Goal: Task Accomplishment & Management: Manage account settings

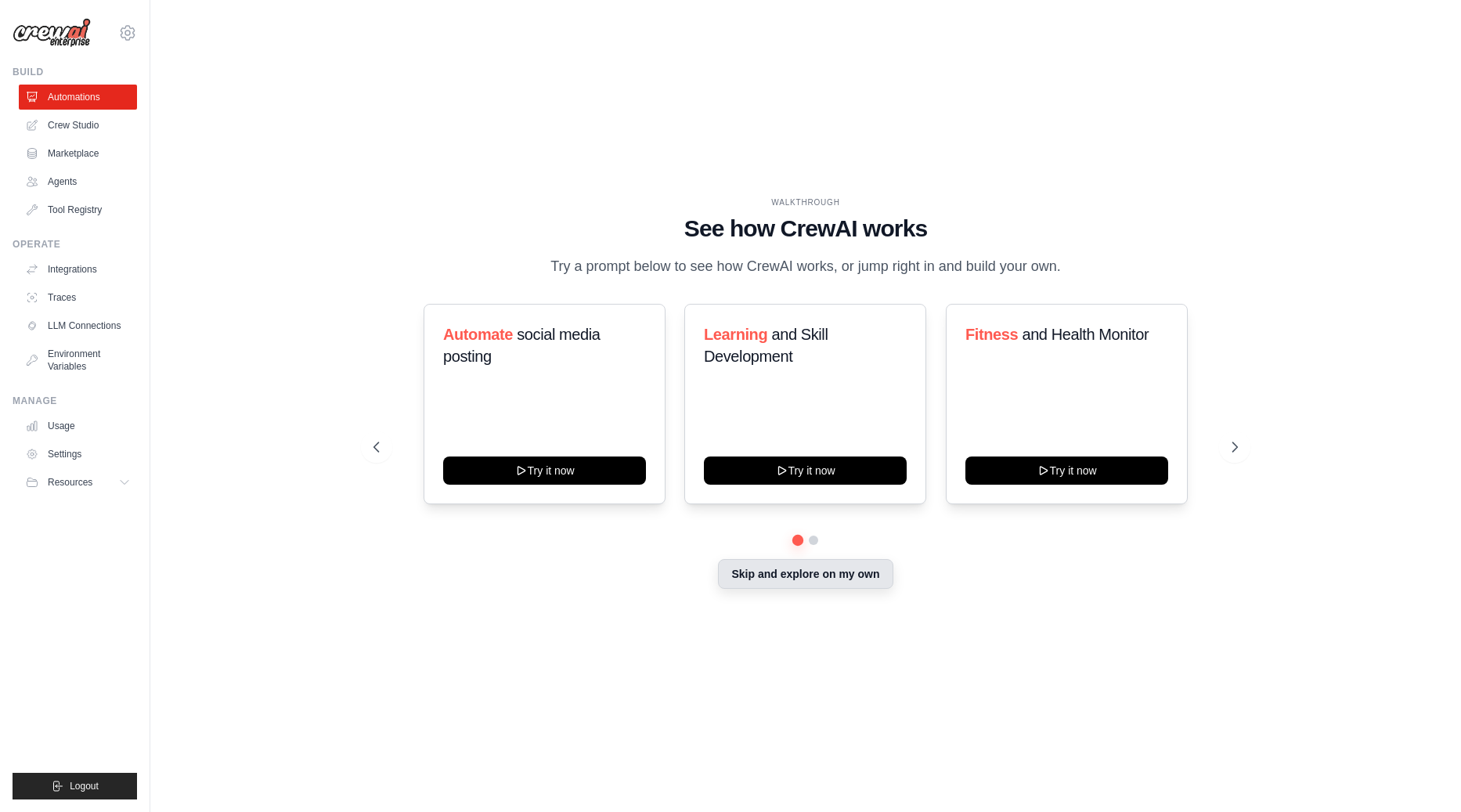
click at [830, 566] on button "Skip and explore on my own" at bounding box center [805, 573] width 174 height 30
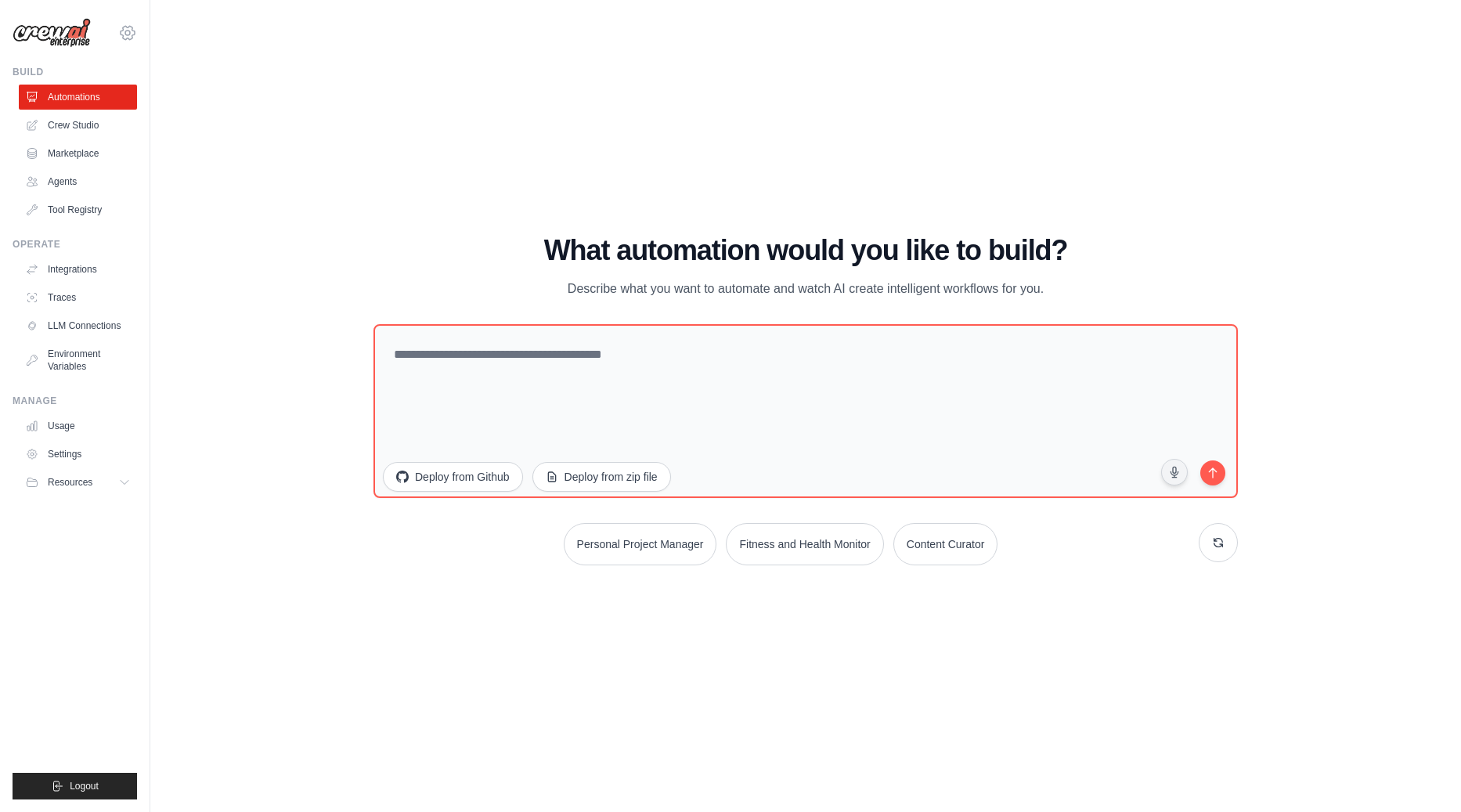
click at [136, 34] on icon at bounding box center [128, 33] width 19 height 19
click at [101, 101] on link "Settings" at bounding box center [127, 105] width 138 height 28
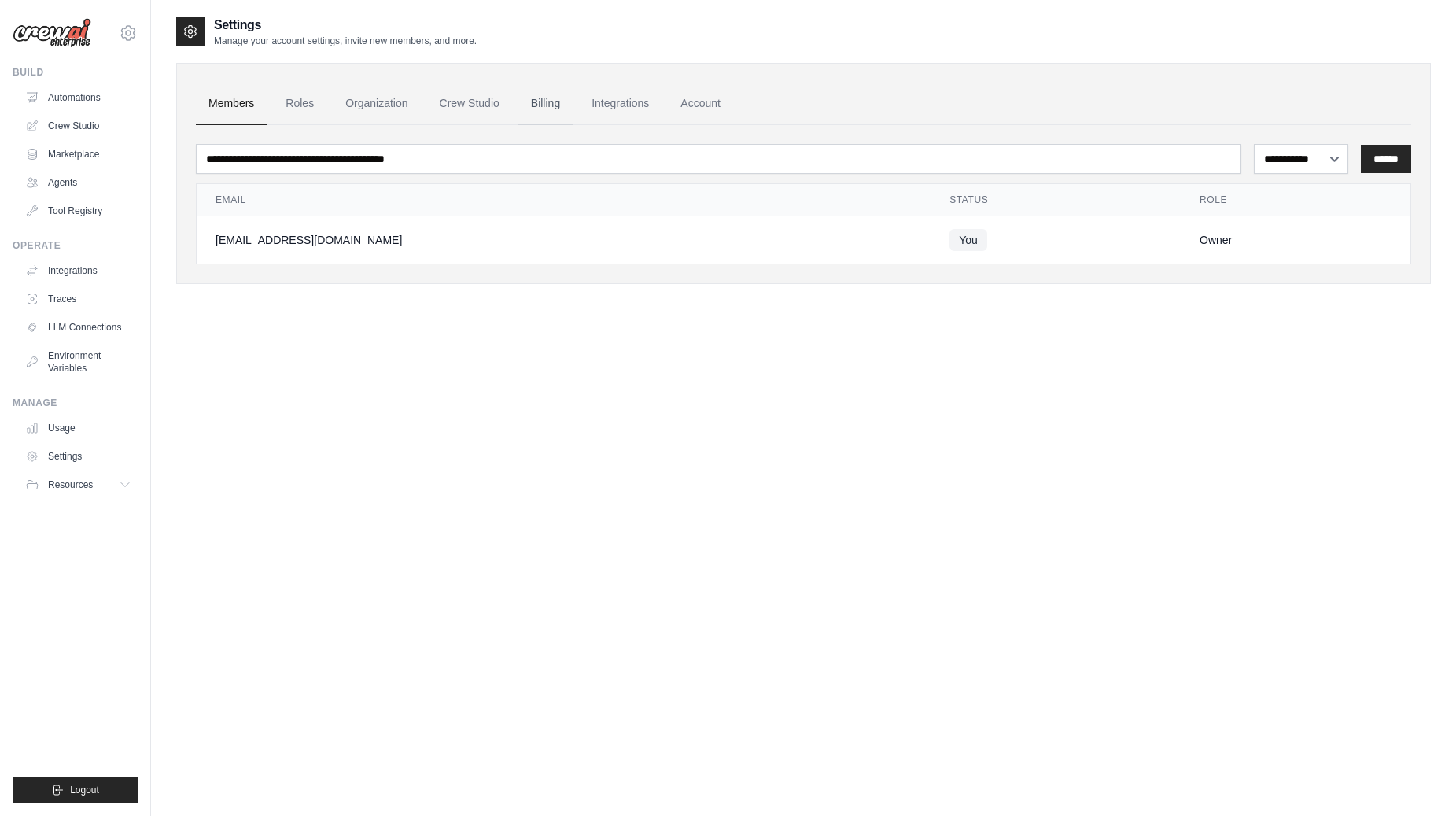
click at [545, 99] on link "Billing" at bounding box center [545, 104] width 54 height 43
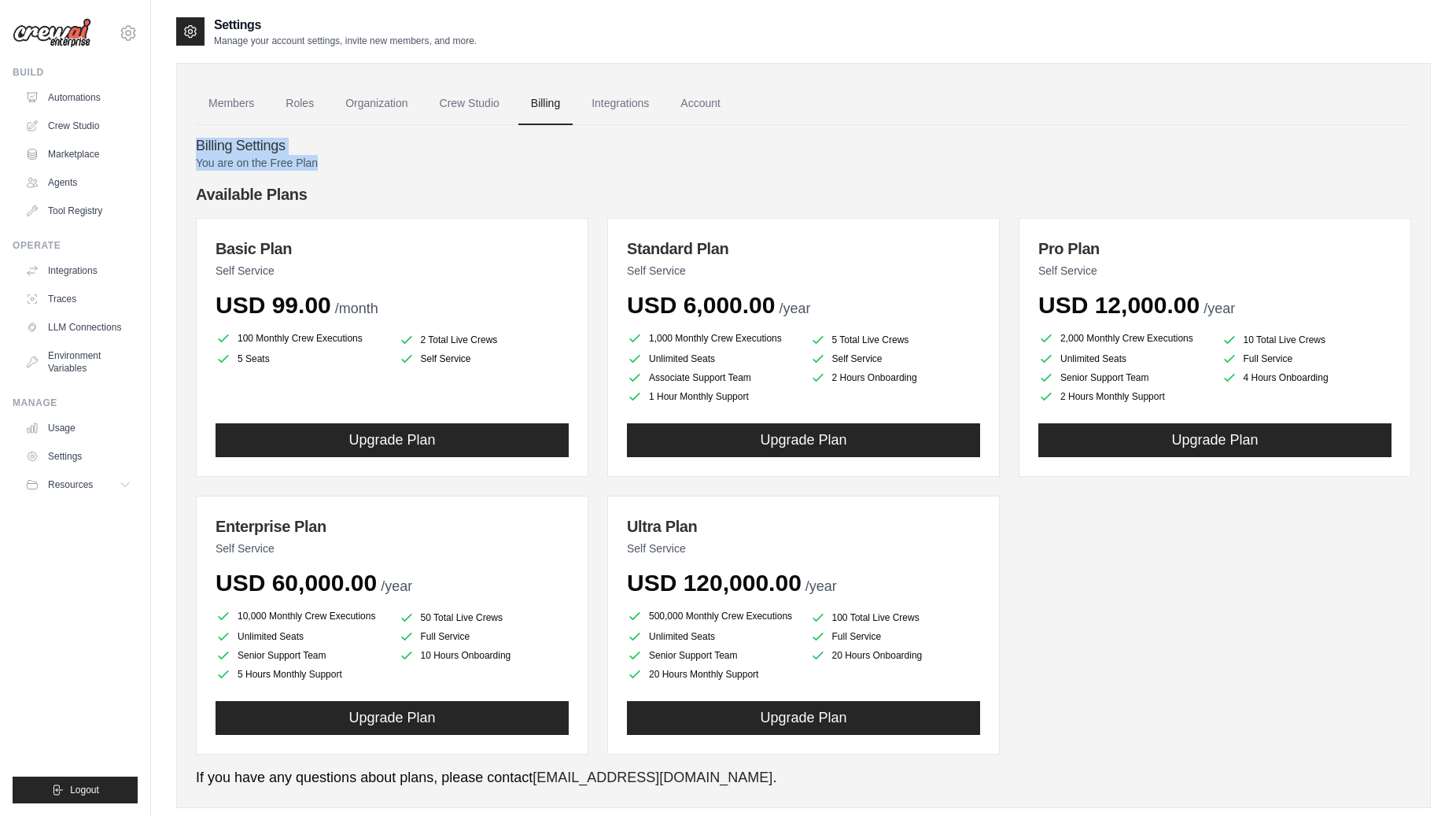
drag, startPoint x: 222, startPoint y: 146, endPoint x: 340, endPoint y: 168, distance: 120.0
click at [325, 159] on div "Billing Settings You are on the Free Plan Available Plans Basic Plan Self Servi…" at bounding box center [803, 456] width 1215 height 663
click at [407, 214] on div "Available Plans Basic Plan Self Service USD 99.00 /month 100 Monthly Crew Execu…" at bounding box center [803, 468] width 1215 height 571
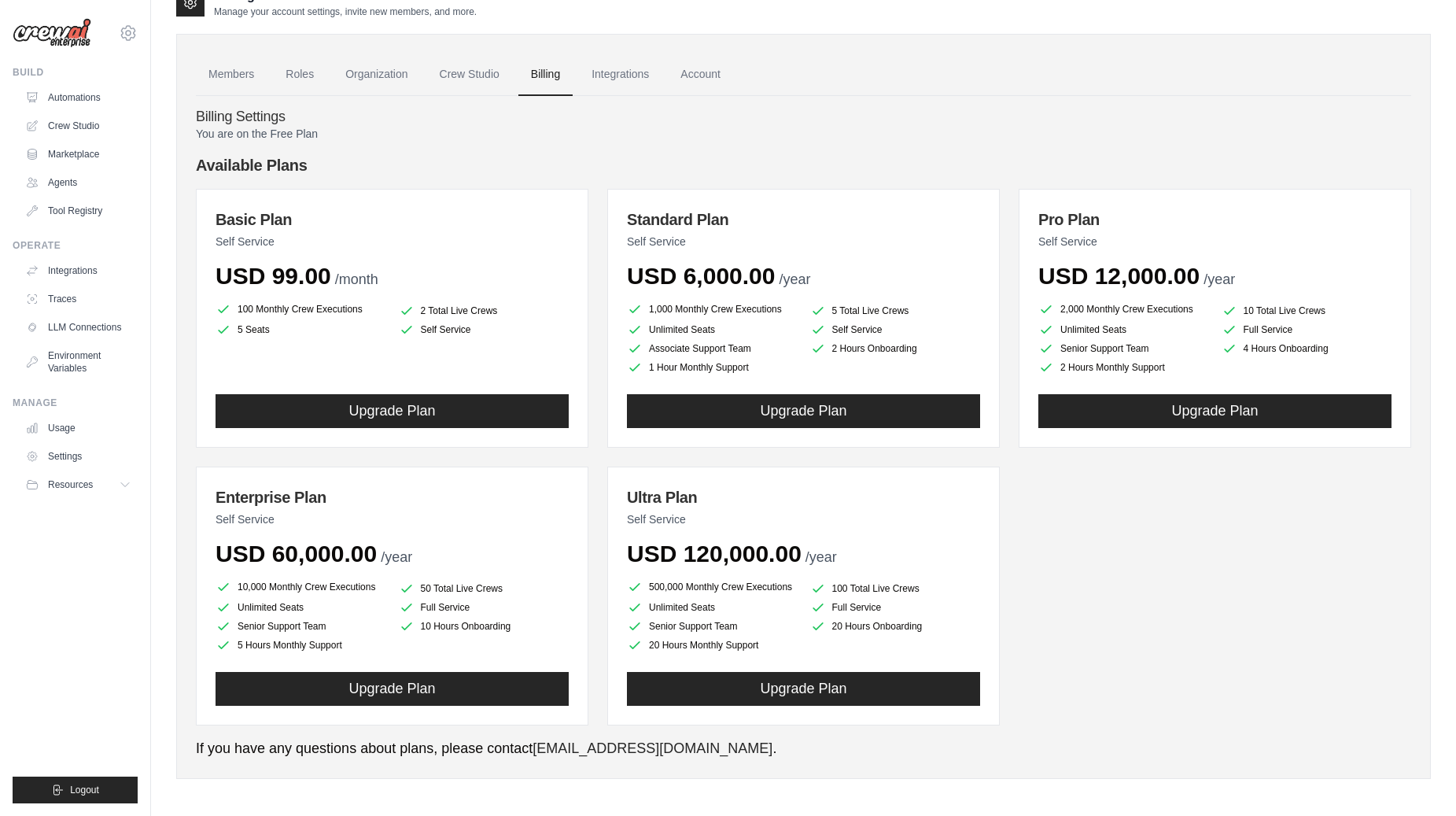
scroll to position [32, 0]
